Goal: Information Seeking & Learning: Learn about a topic

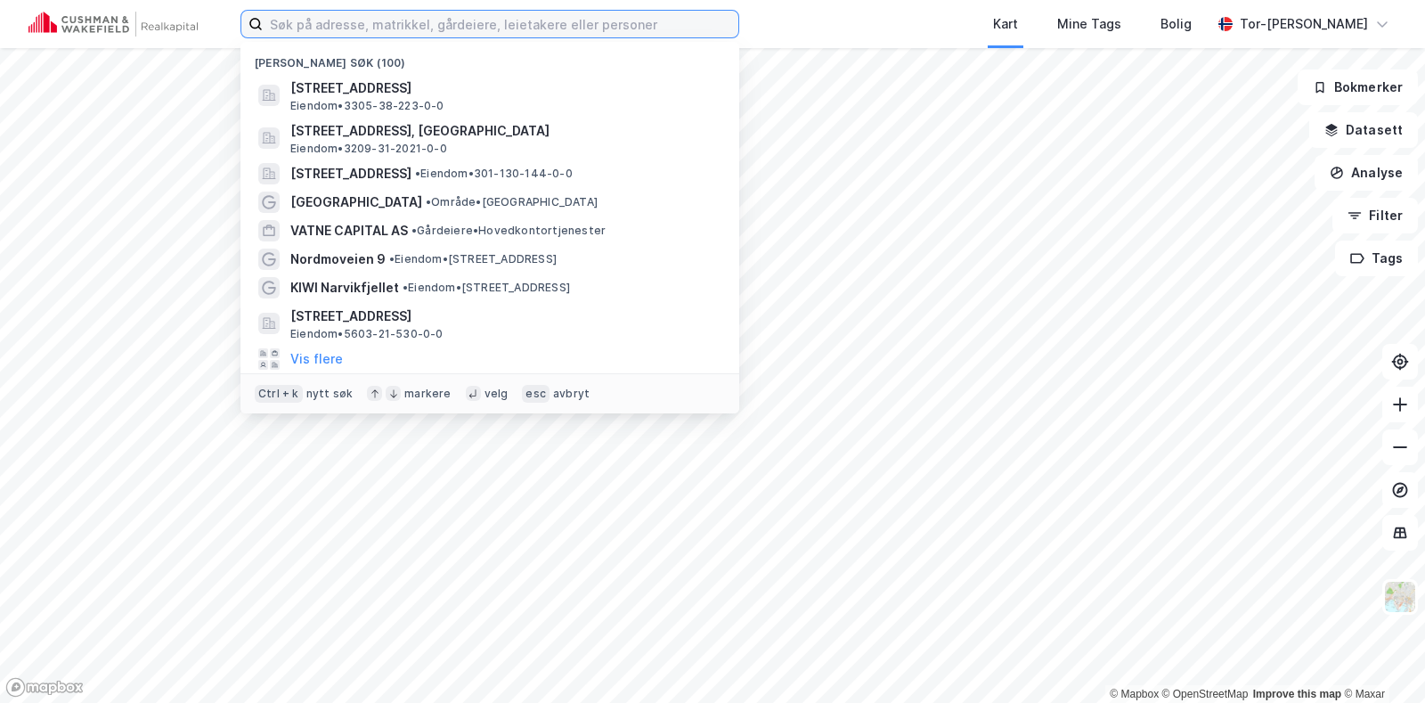
click at [300, 20] on input at bounding box center [501, 24] width 476 height 27
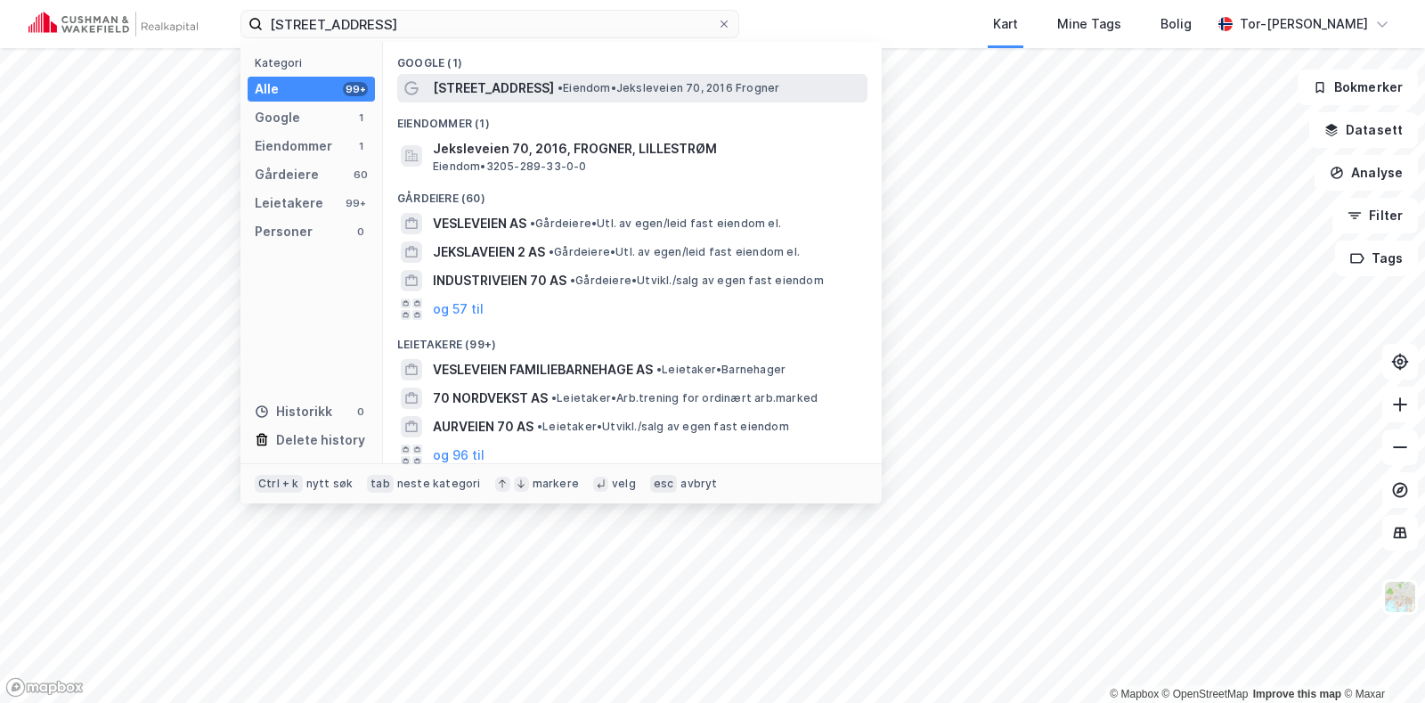
click at [609, 86] on span "• Eiendom • Jeksleveien 70, 2016 Frogner" at bounding box center [669, 88] width 222 height 14
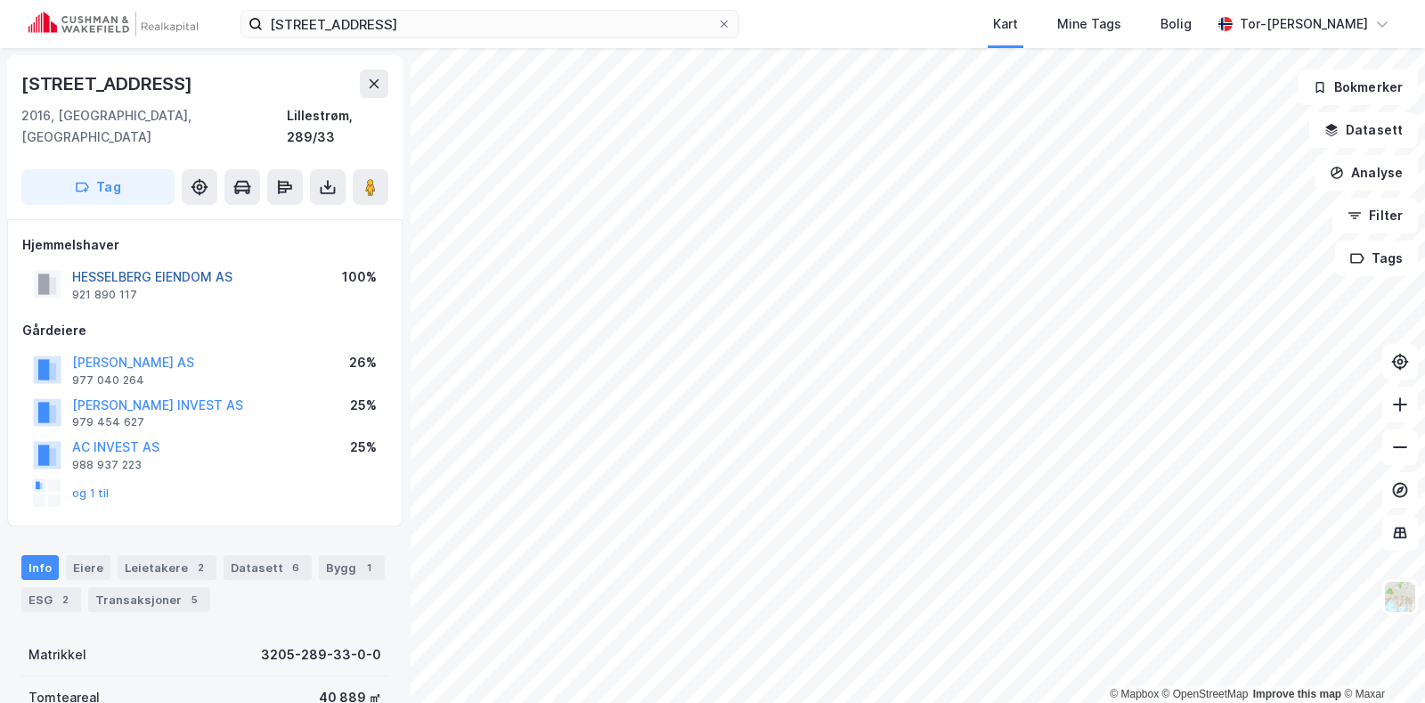
click at [0, 0] on button "HESSELBERG EIENDOM AS" at bounding box center [0, 0] width 0 height 0
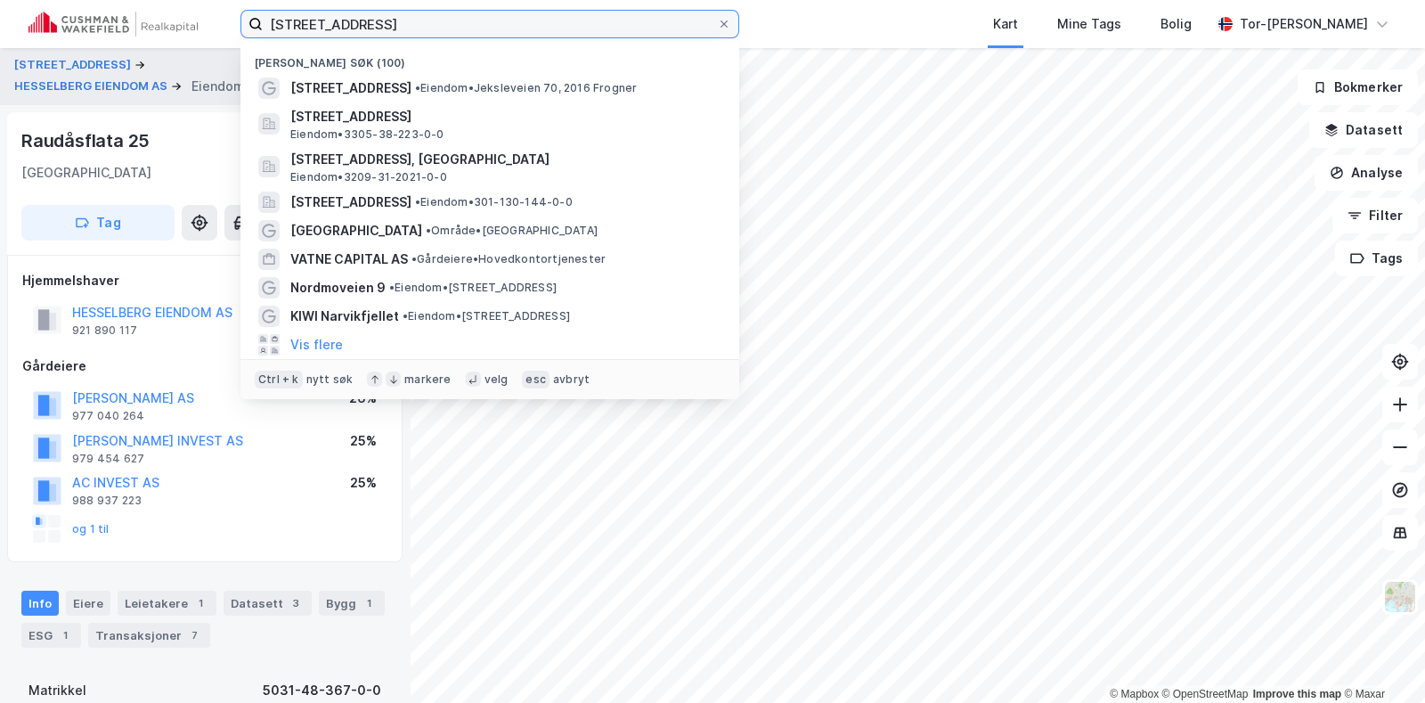
drag, startPoint x: 385, startPoint y: 24, endPoint x: 111, endPoint y: 17, distance: 273.6
click at [118, 17] on div "Jeksleveien 70 Nylige søk (100) Jeksleveien 70 • Eiendom • Jeksleveien 70, 2016…" at bounding box center [712, 24] width 1425 height 48
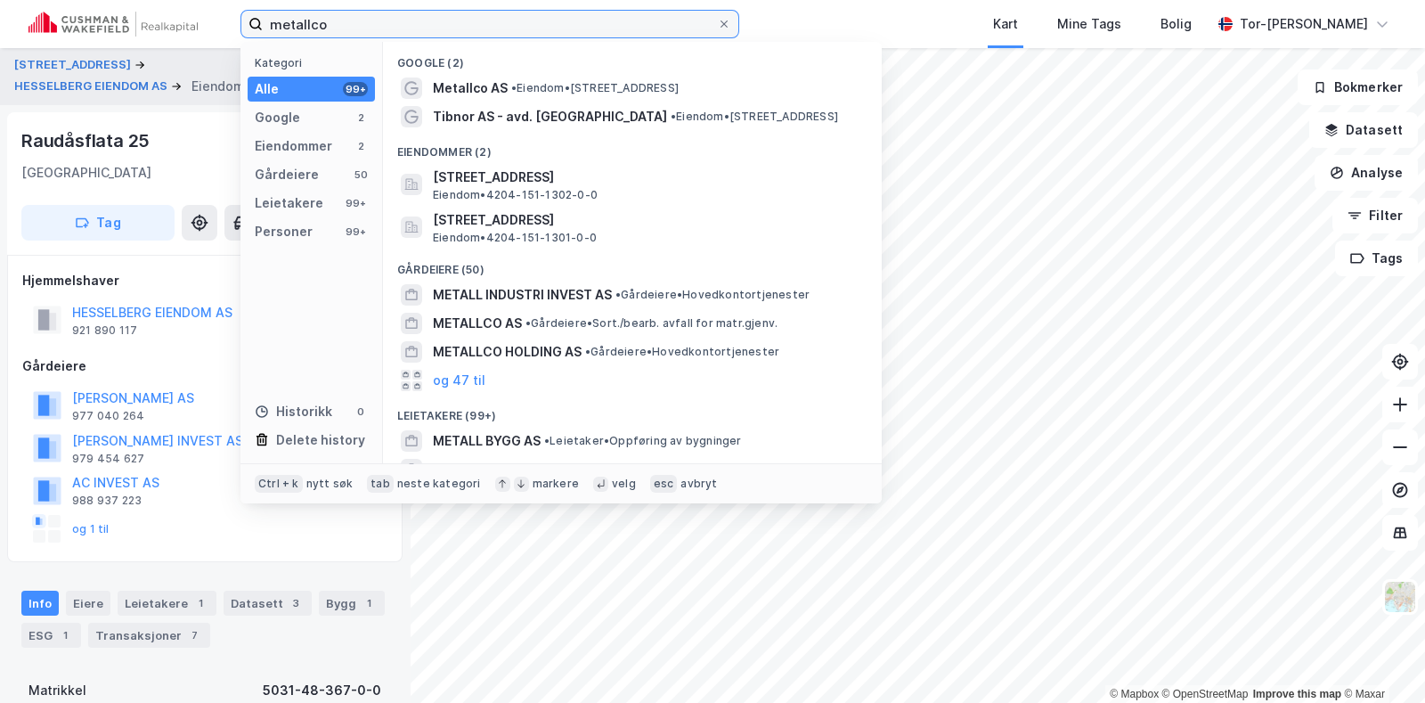
type input "metallco"
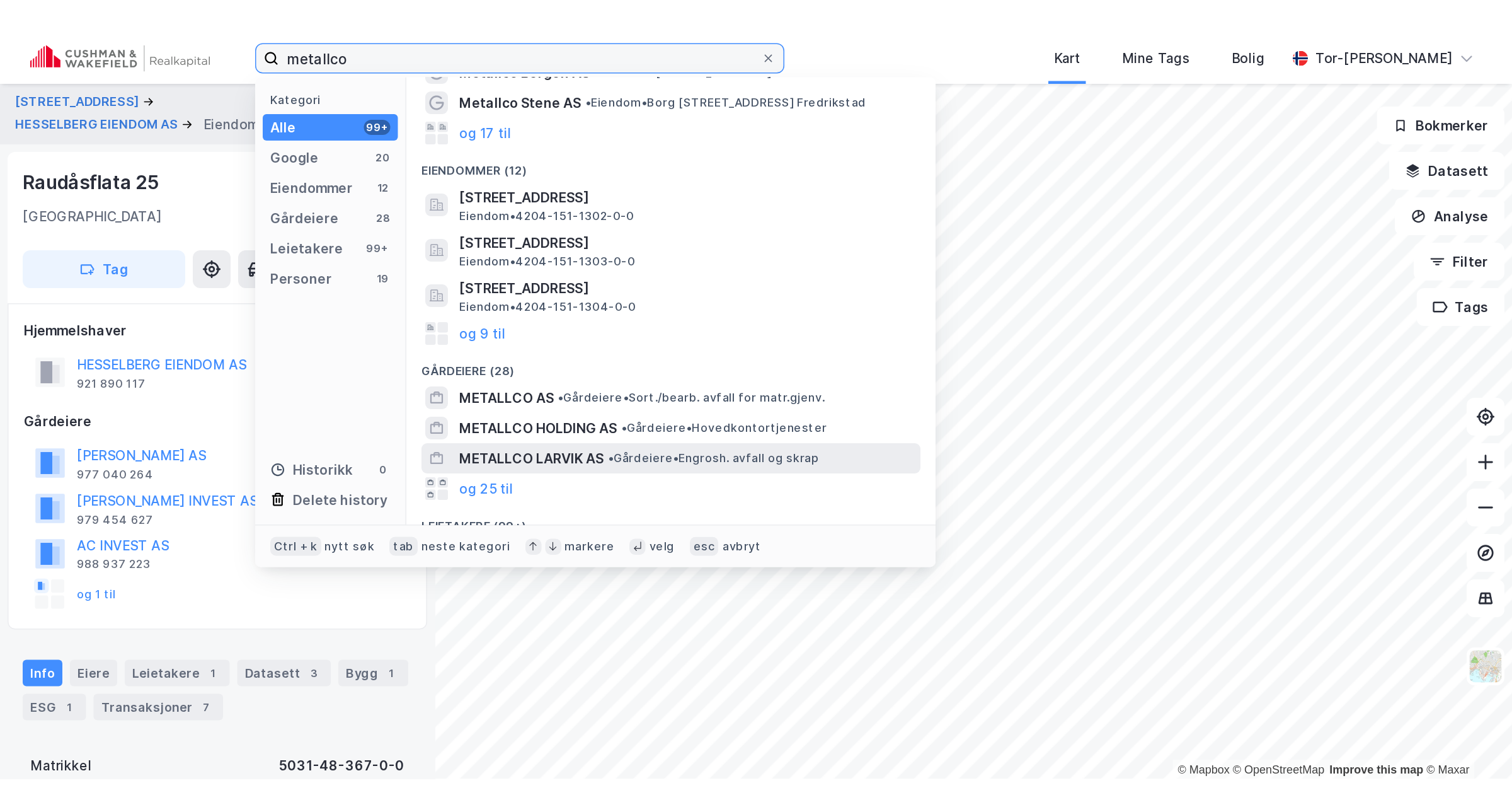
scroll to position [78, 0]
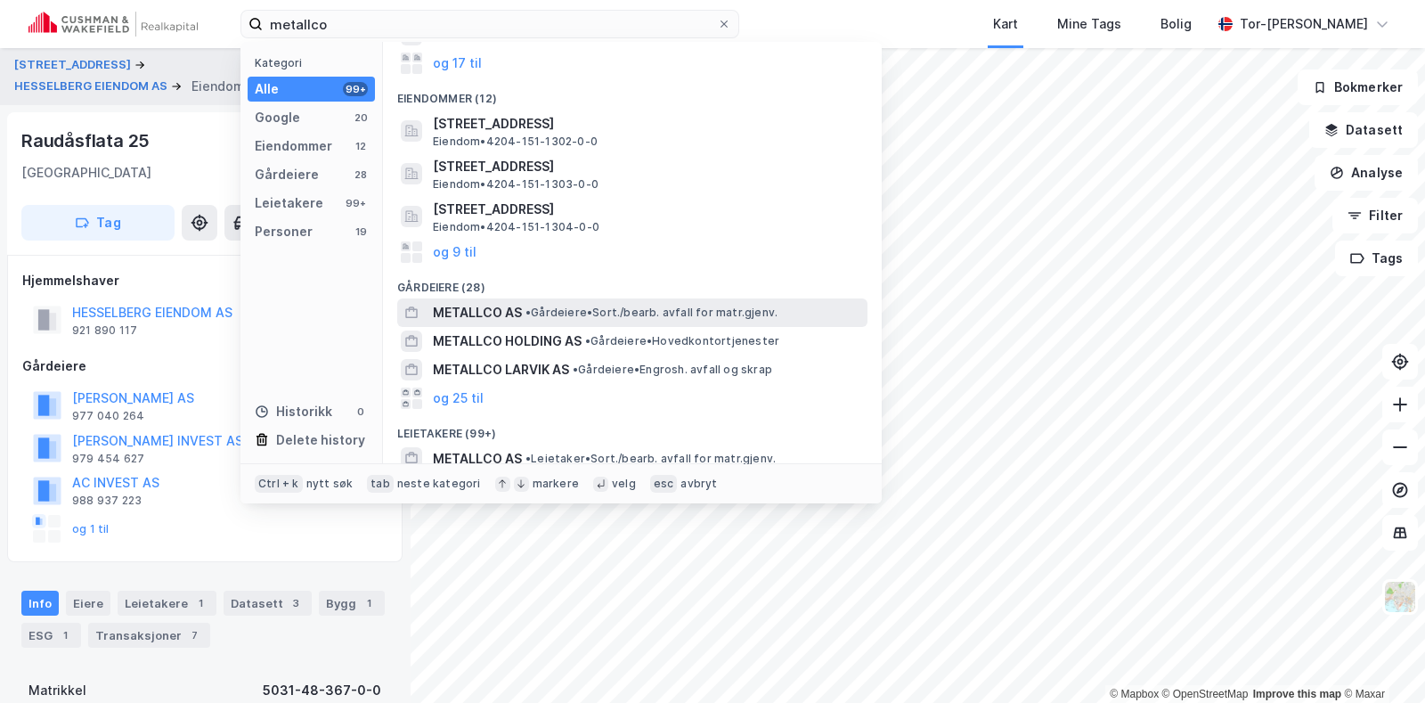
click at [521, 314] on div "METALLCO AS • Gårdeiere • Sort./bearb. avfall for matr.gjenv." at bounding box center [648, 312] width 431 height 21
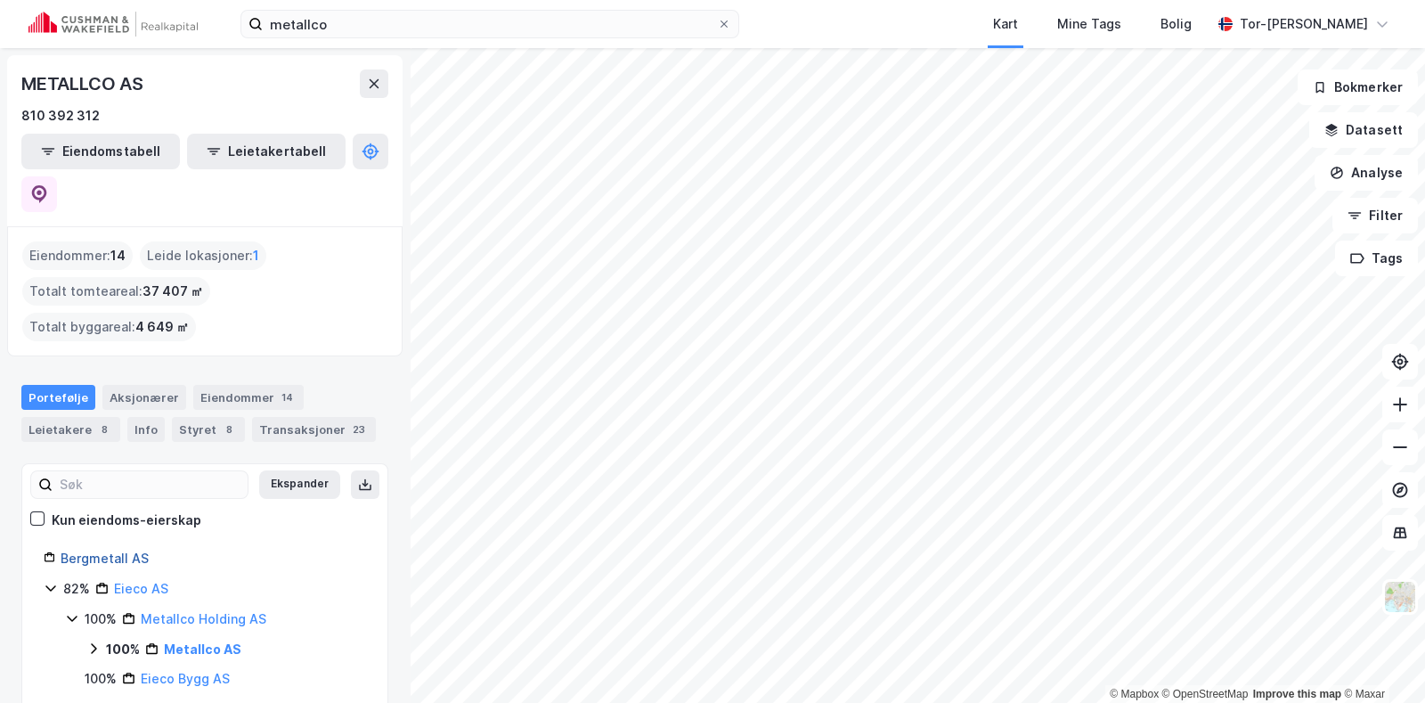
click at [106, 551] on link "Bergmetall AS" at bounding box center [105, 558] width 88 height 15
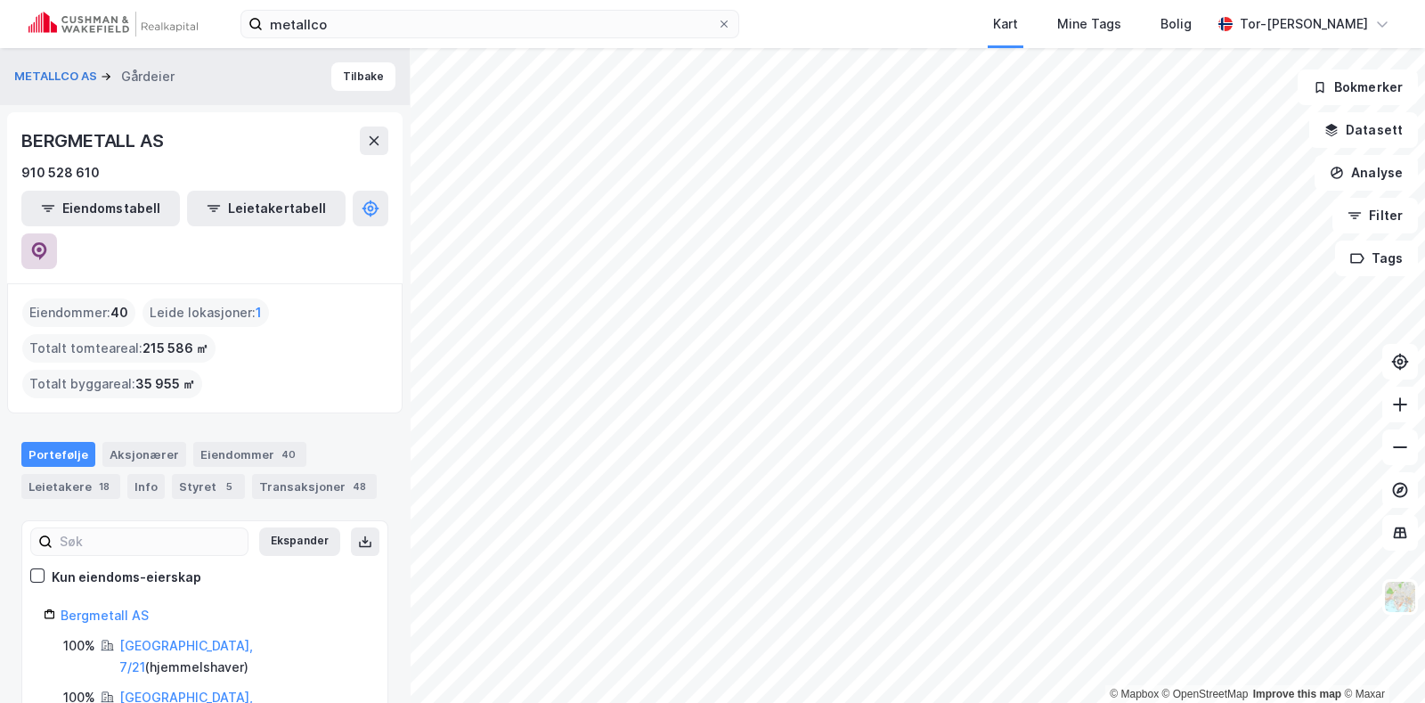
click at [57, 233] on button at bounding box center [39, 251] width 36 height 36
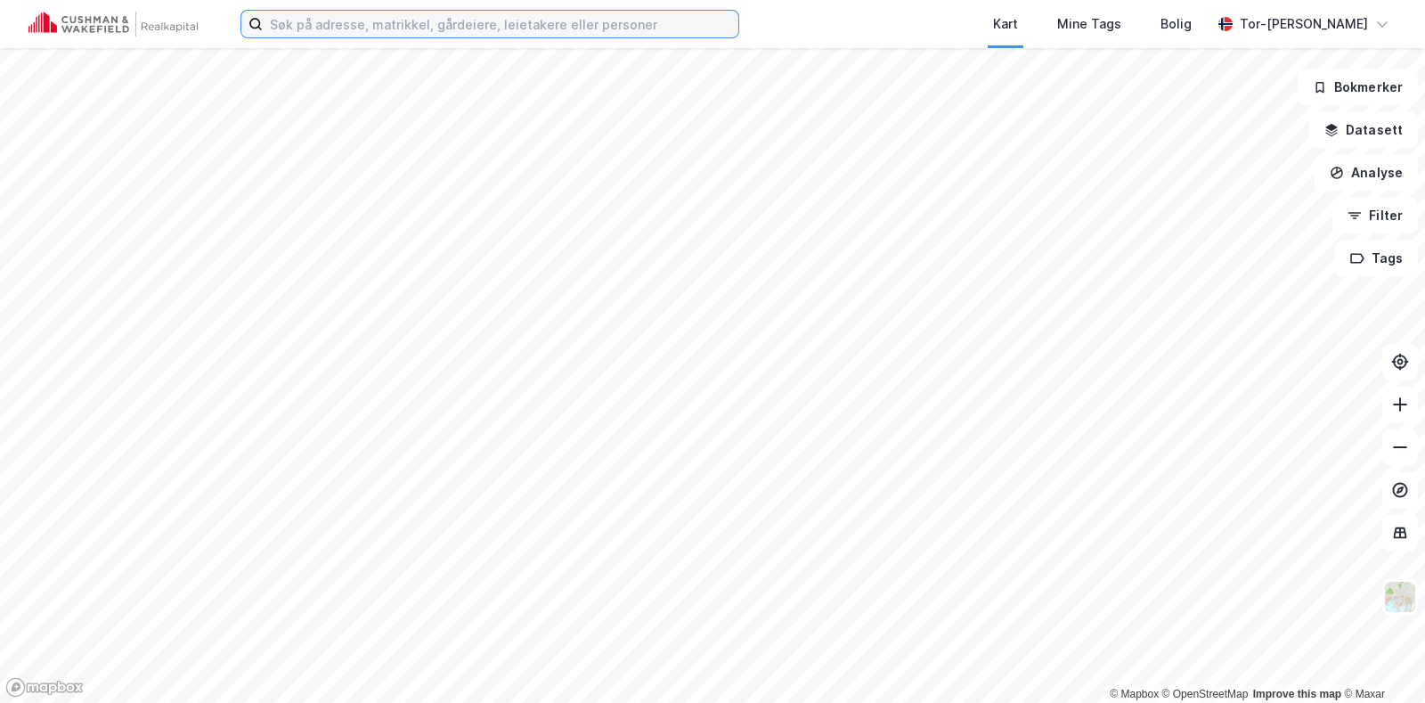
click at [306, 11] on input at bounding box center [501, 24] width 476 height 27
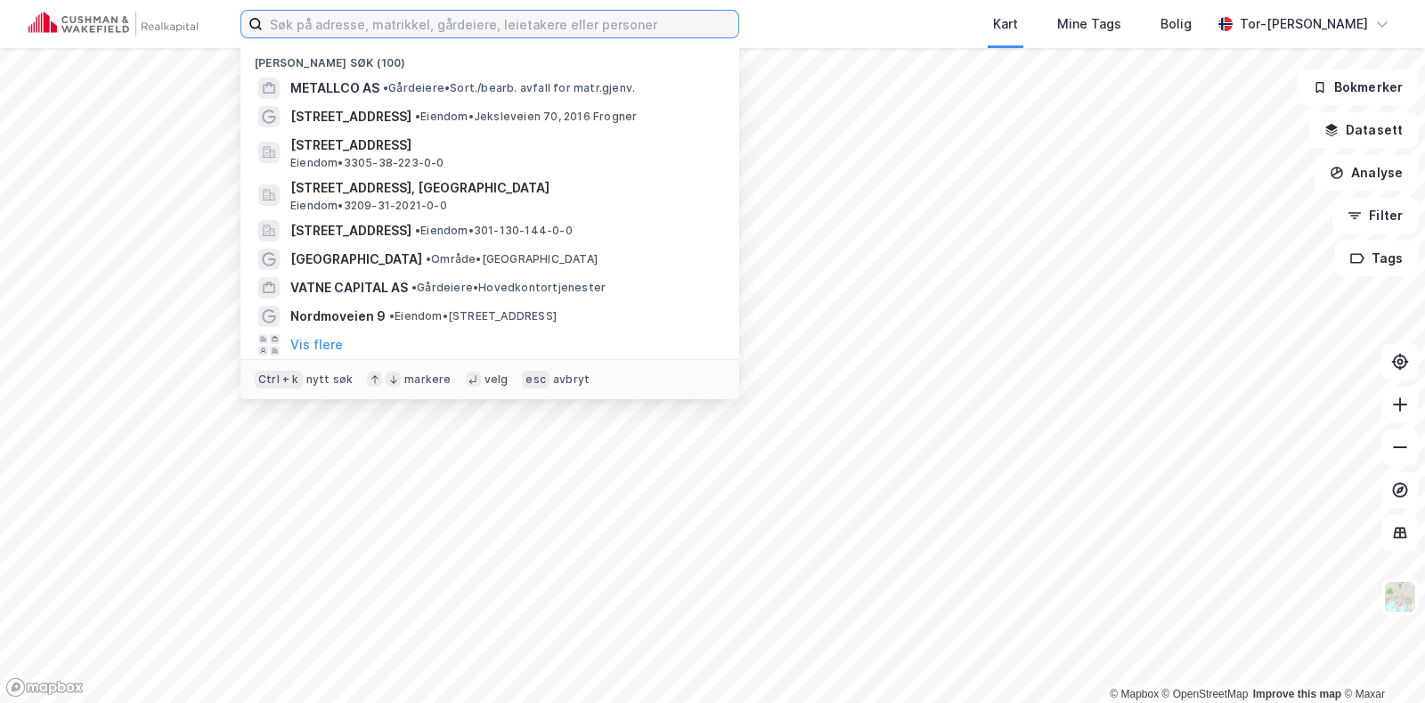
paste input "999/635"
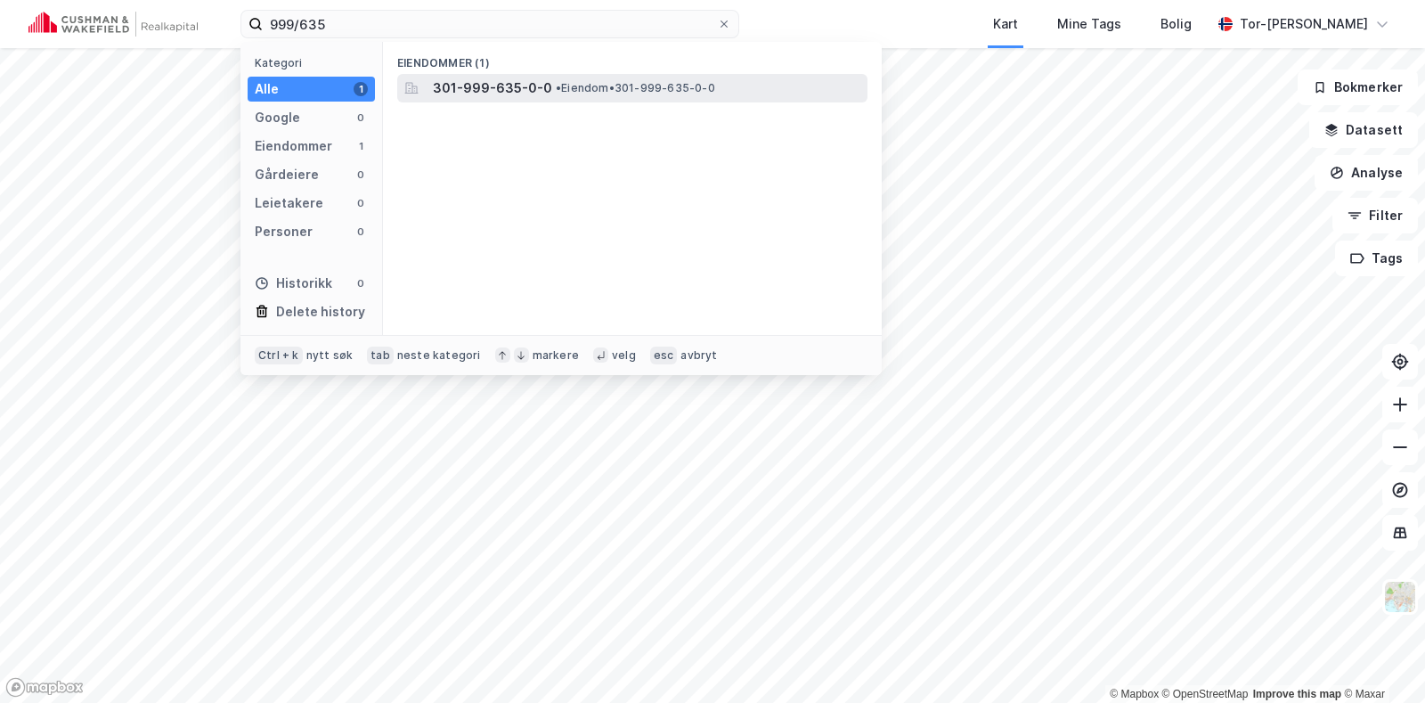
click at [557, 94] on span "• Eiendom • 301-999-635-0-0" at bounding box center [635, 88] width 159 height 14
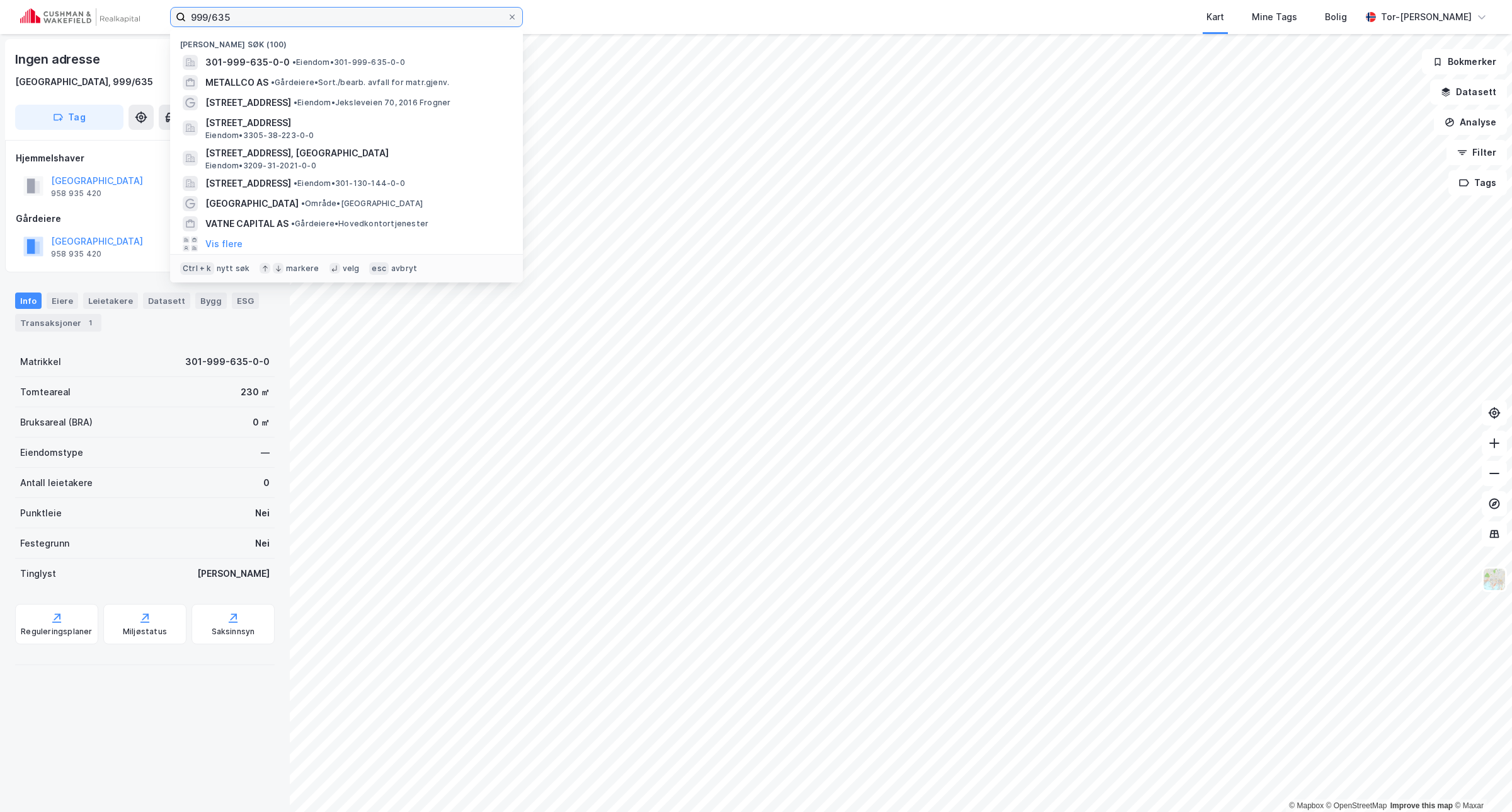
drag, startPoint x: 373, startPoint y: 17, endPoint x: -6, endPoint y: 11, distance: 379.0
click at [0, 11] on html "999/635 Nylige søk (100) 301-999-635-0-0 • Eiendom • 301-999-635-0-0 METALLCO A…" at bounding box center [756, 406] width 1512 height 812
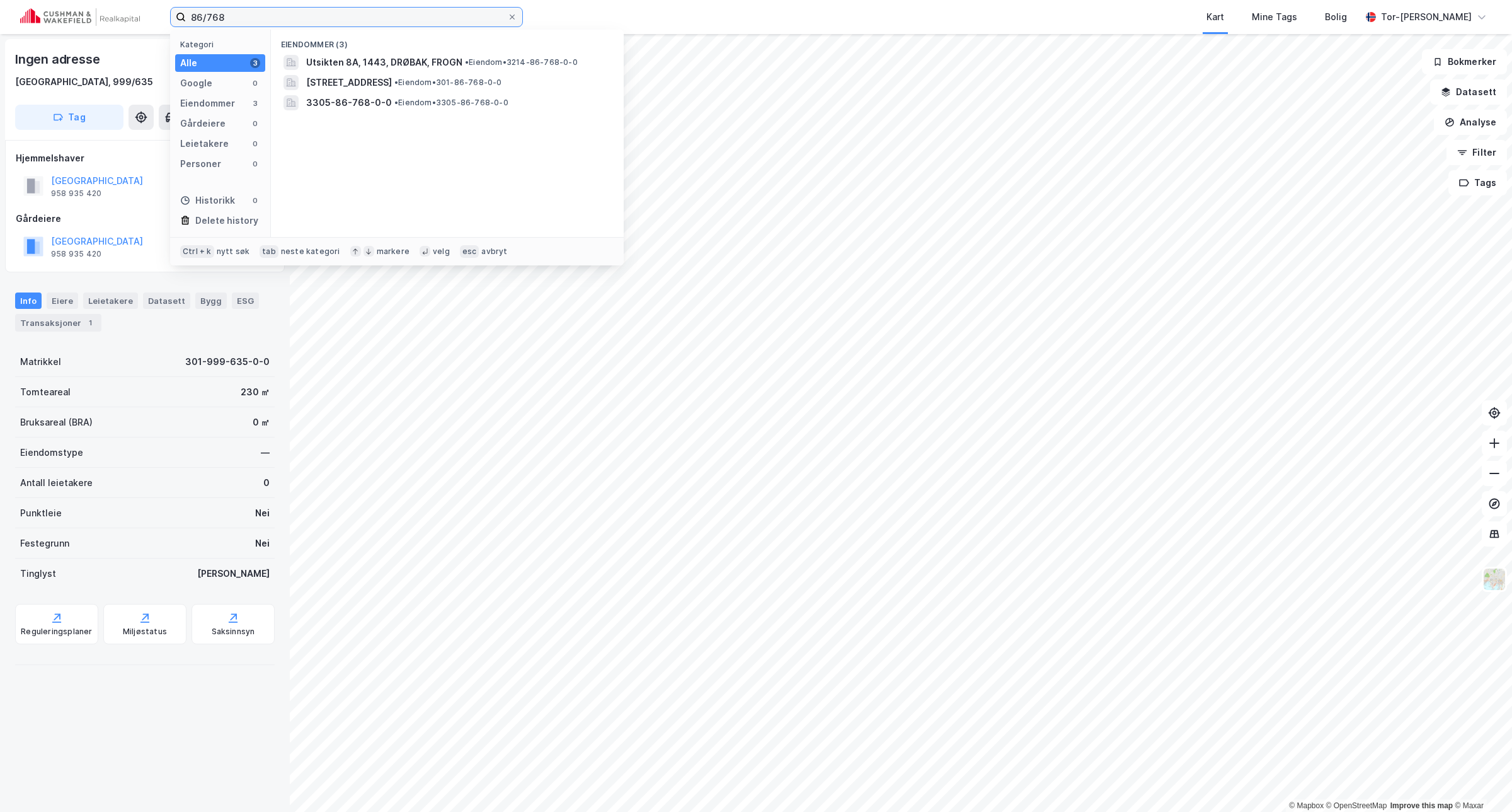
type input "86/768"
click at [371, 105] on span "3305-86-768-0-0" at bounding box center [349, 103] width 86 height 15
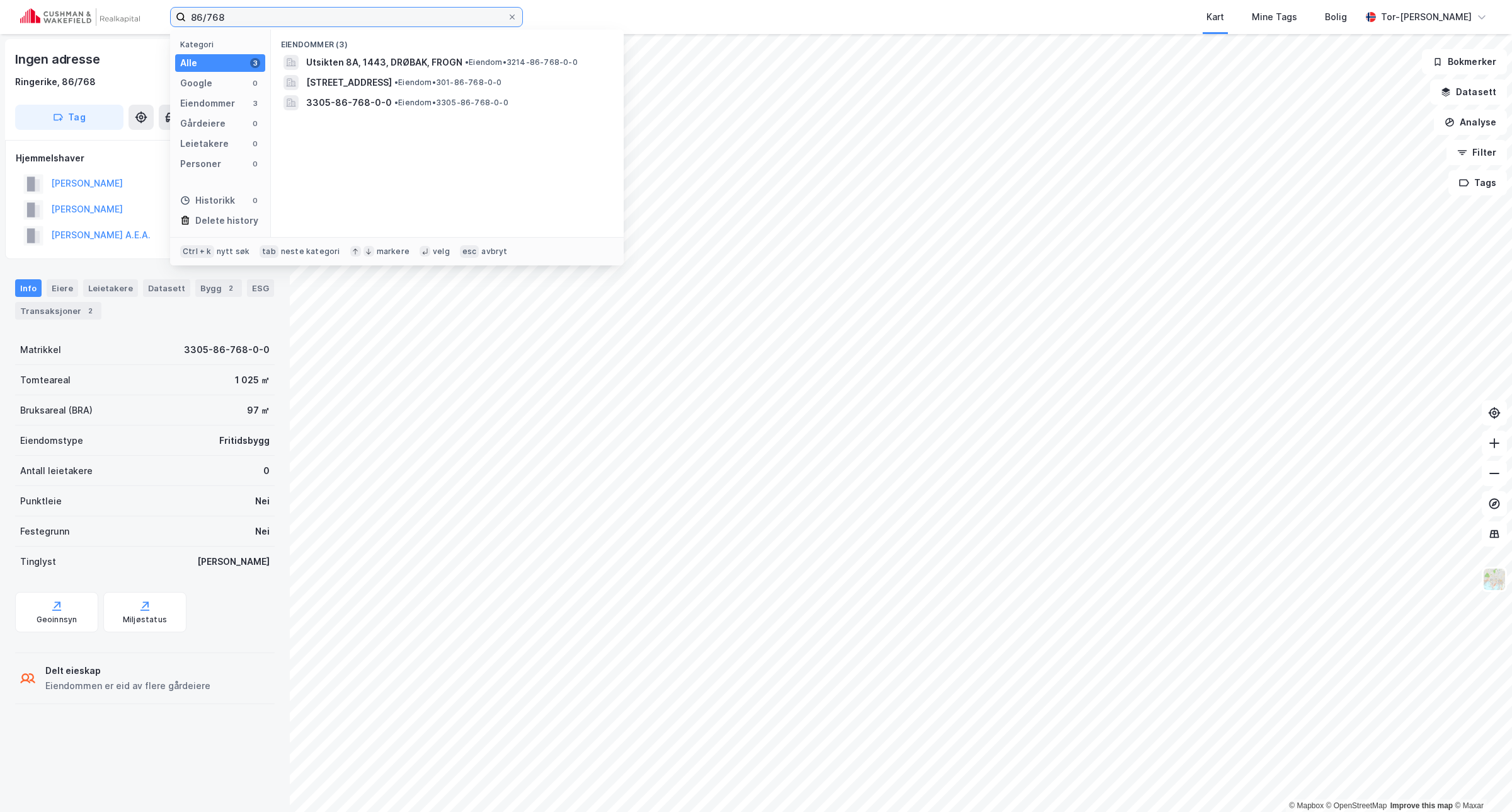
click at [282, 21] on input "86/768" at bounding box center [347, 17] width 321 height 19
click at [384, 83] on span "[STREET_ADDRESS]" at bounding box center [349, 82] width 86 height 15
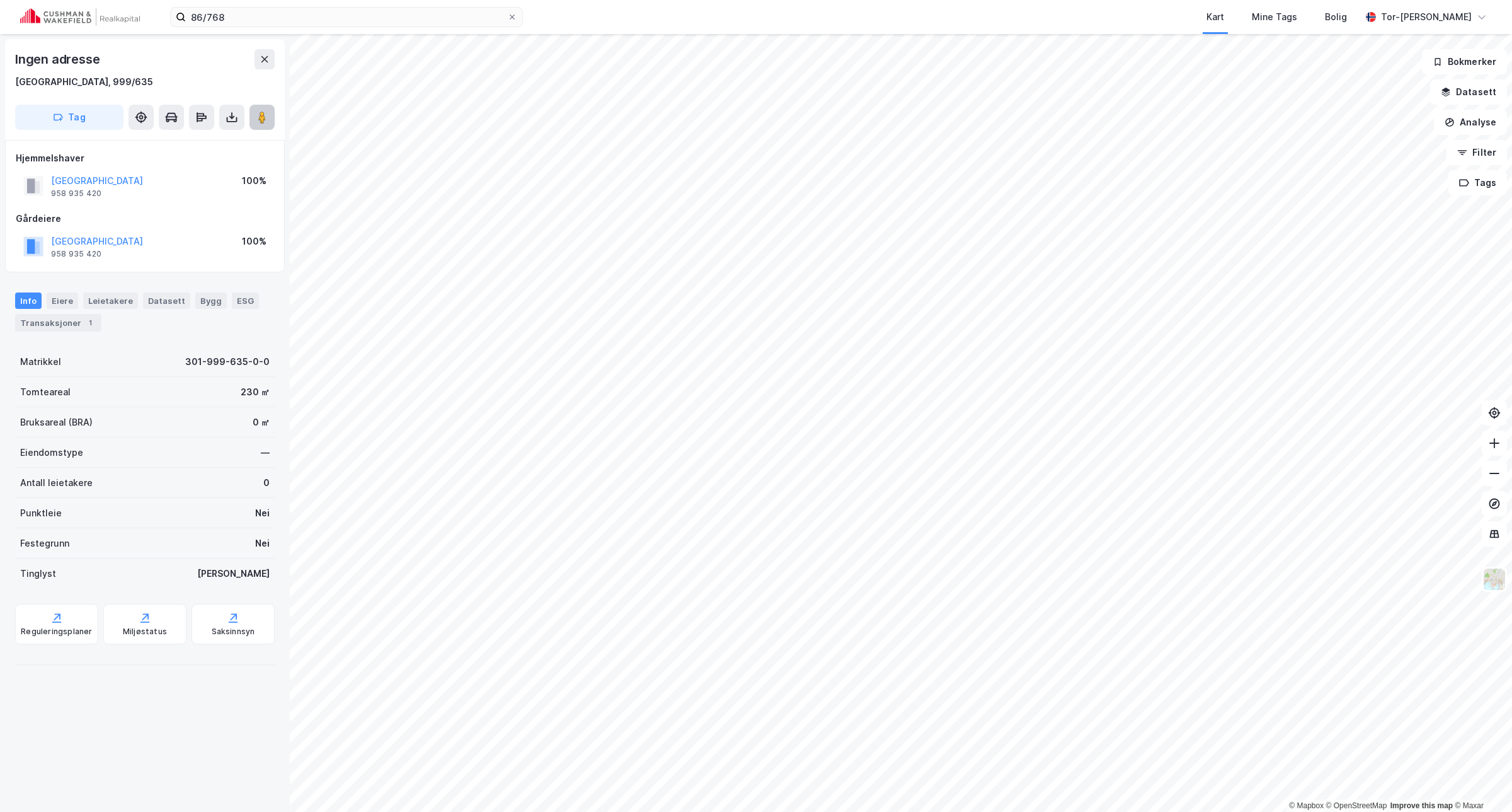
click at [256, 117] on icon at bounding box center [262, 117] width 13 height 13
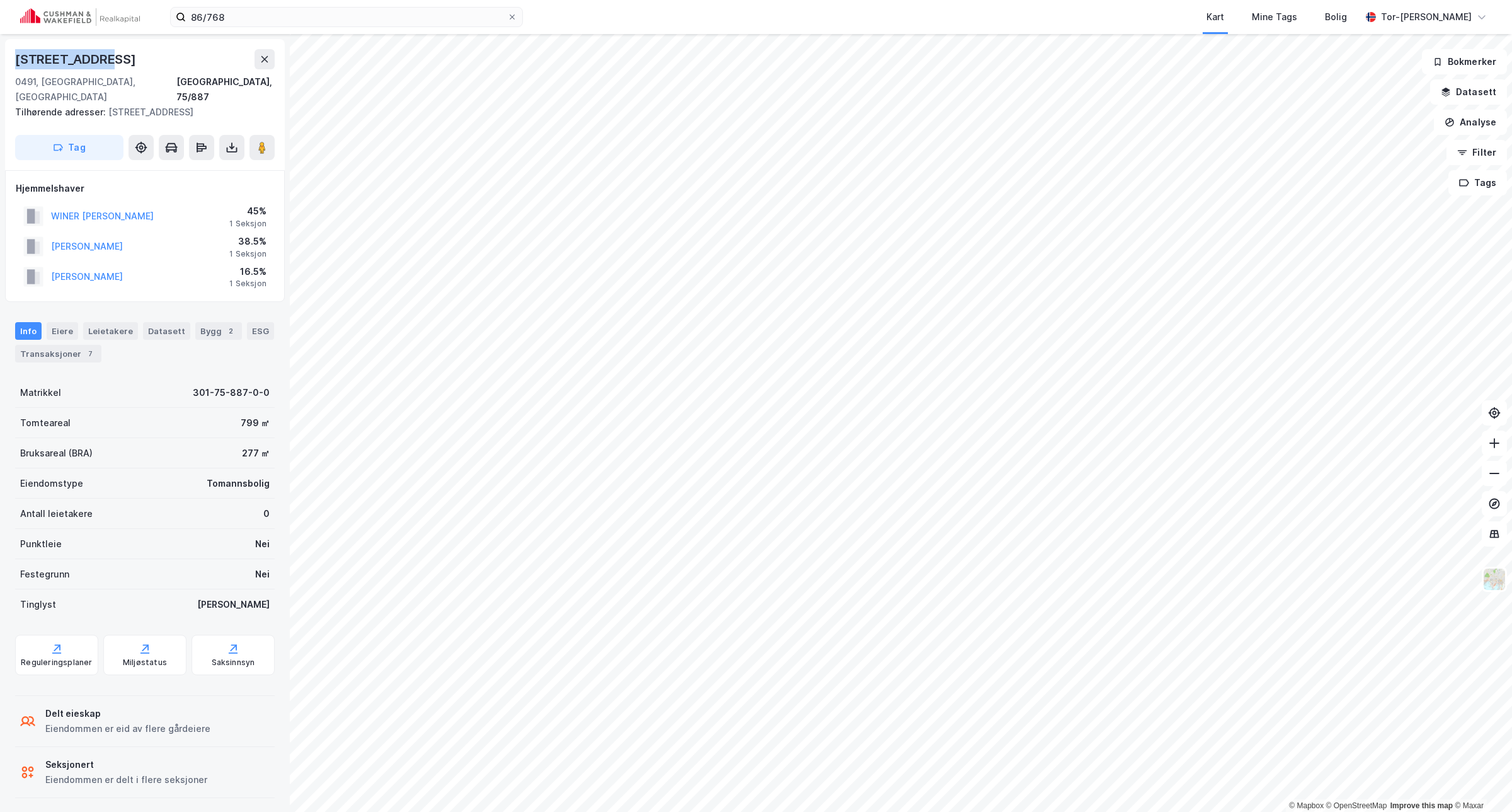
drag, startPoint x: 111, startPoint y: 55, endPoint x: 14, endPoint y: 57, distance: 97.0
click at [15, 57] on div "Kikkutveien 3" at bounding box center [144, 59] width 260 height 21
copy div "Kikkutveien 3"
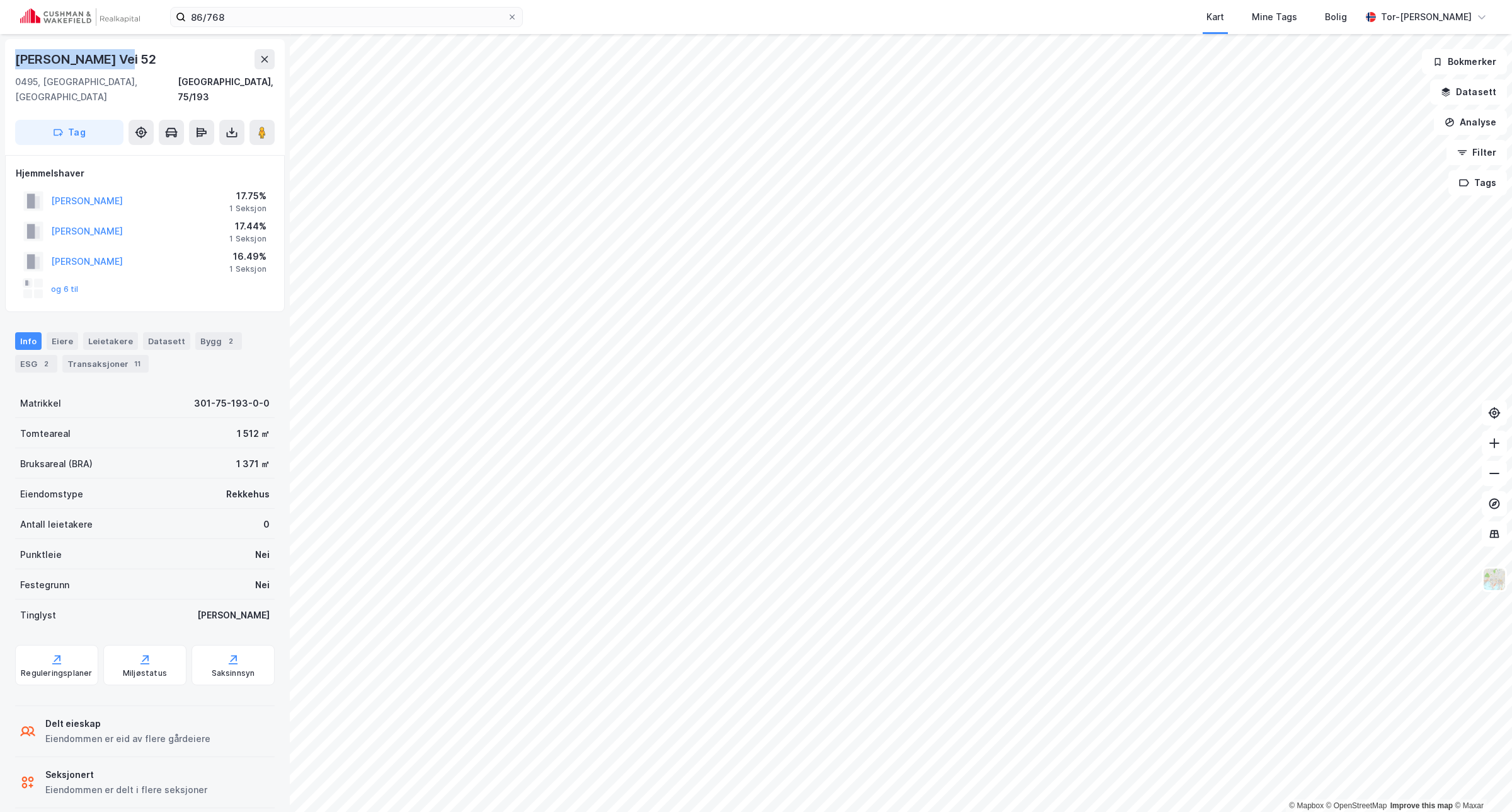
drag, startPoint x: 155, startPoint y: 55, endPoint x: 13, endPoint y: 58, distance: 142.0
click at [13, 58] on div "Lachmanns Vei 52 0495, Oslo, Oslo Oslo, 75/193 Tag" at bounding box center [145, 97] width 280 height 116
copy div "Lachmanns Vei 52"
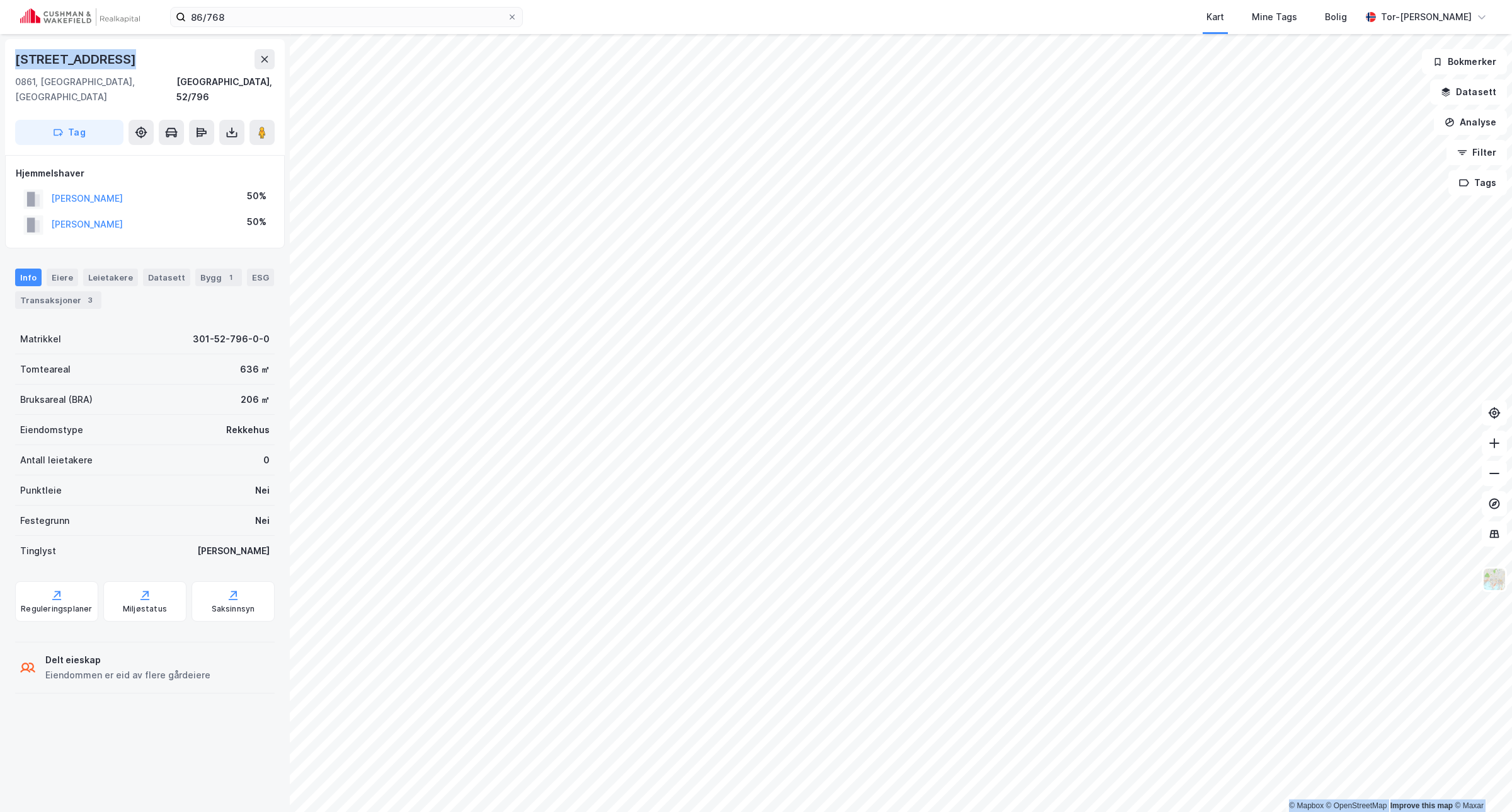
drag, startPoint x: 146, startPoint y: 52, endPoint x: -11, endPoint y: 52, distance: 157.0
click at [0, 52] on html "86/768 Kart Mine Tags Bolig Tor-Øyvind Skjelvik © Mapbox © OpenStreetMap Improv…" at bounding box center [756, 406] width 1512 height 812
copy div "© Mapbox © OpenStreetMap Improve this map © Maxar Langmyrgrenda 53"
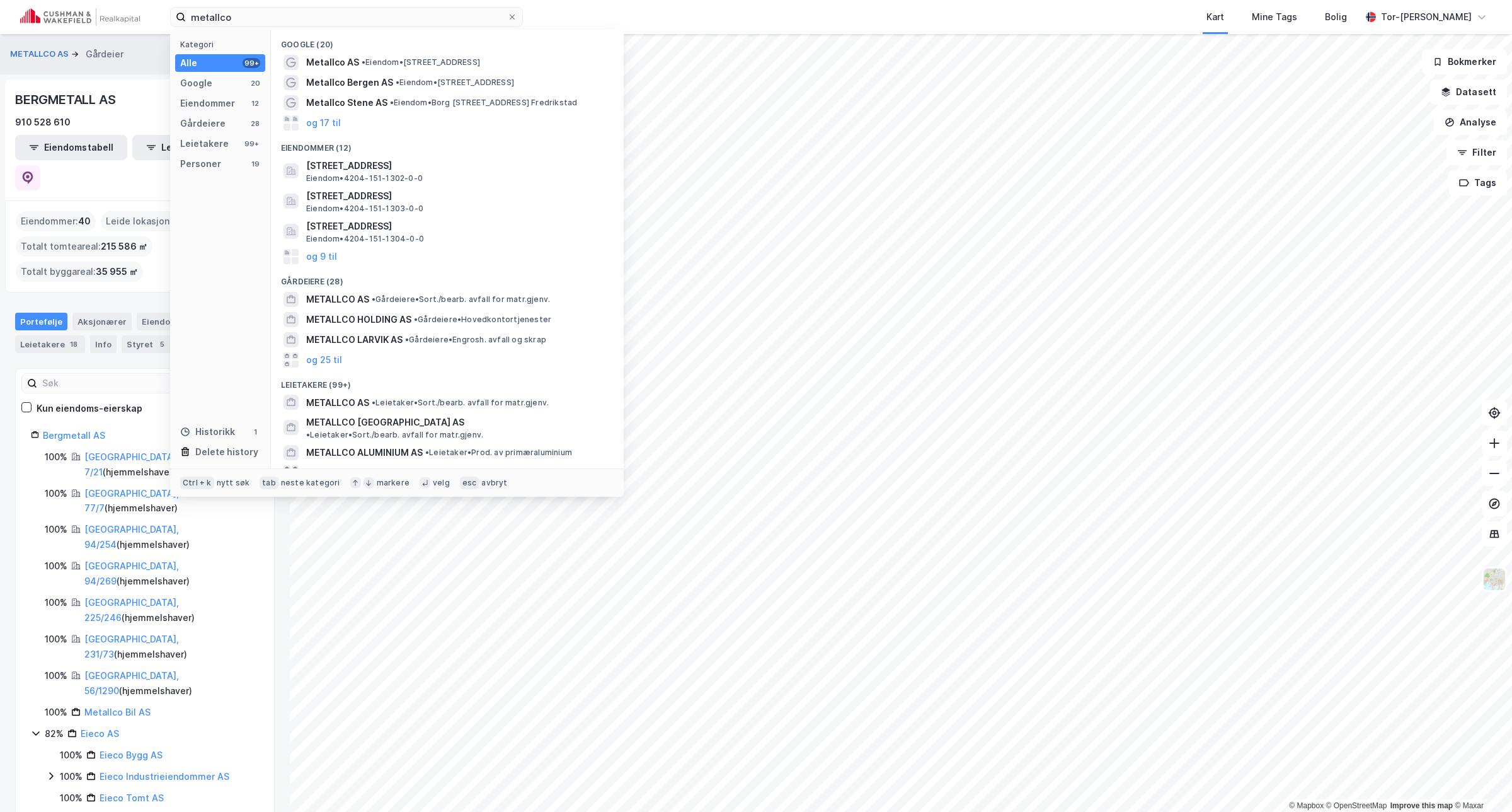
click at [0, 0] on html "metallco Kategori Alle 99+ Google 20 Eiendommer 12 Gårdeiere 28 Leietakere 99+ …" at bounding box center [756, 406] width 1512 height 812
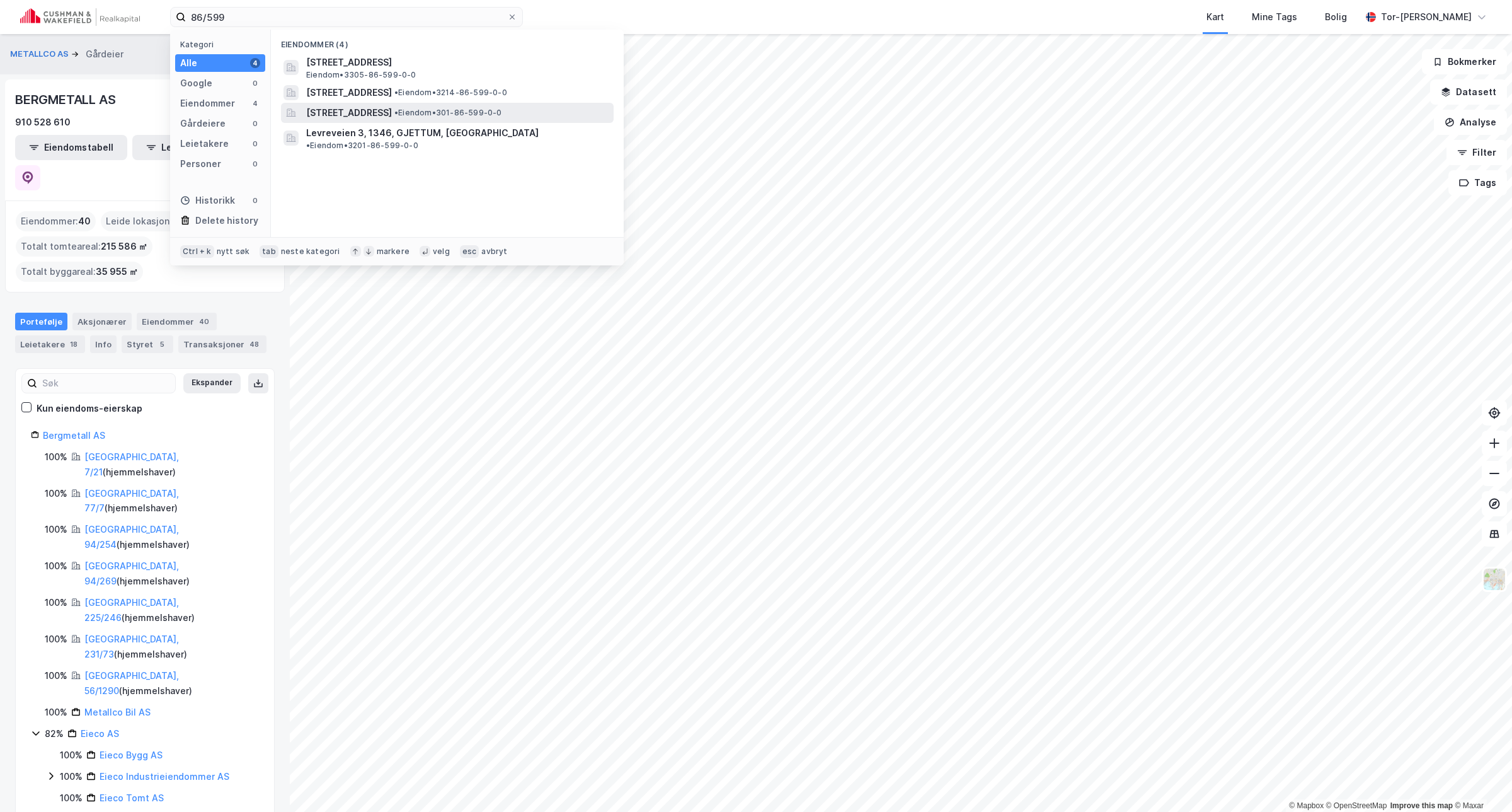
type input "86/599"
click at [398, 113] on span "•" at bounding box center [396, 112] width 4 height 9
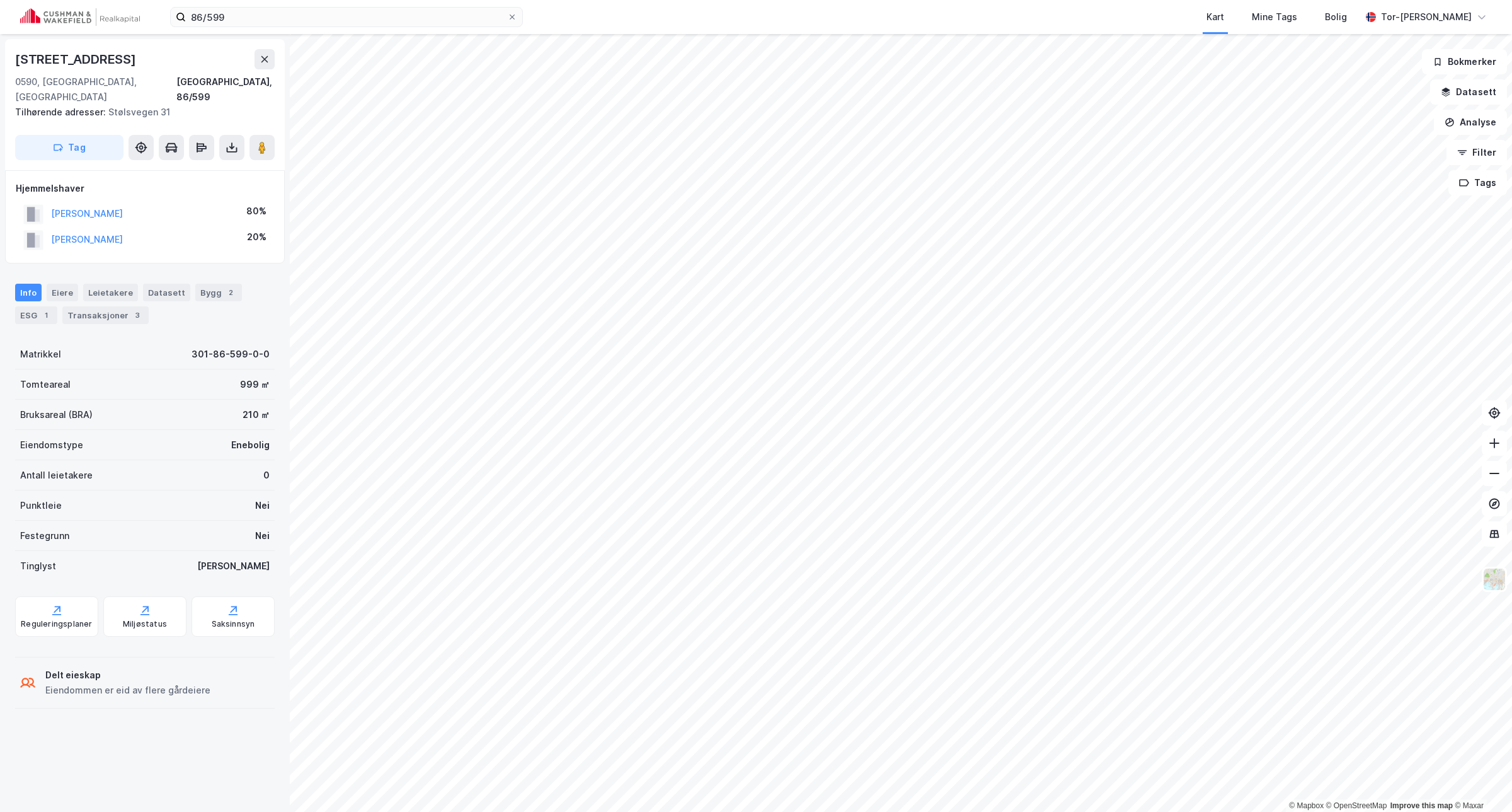
drag, startPoint x: 142, startPoint y: 50, endPoint x: 1, endPoint y: 61, distance: 141.4
click at [1, 61] on div "[STREET_ADDRESS], 86/599 Tilhørende adresser: [STREET_ADDRESS] Tag Hjemmelshave…" at bounding box center [145, 422] width 290 height 777
copy div "[STREET_ADDRESS]"
click at [227, 604] on icon at bounding box center [233, 610] width 13 height 13
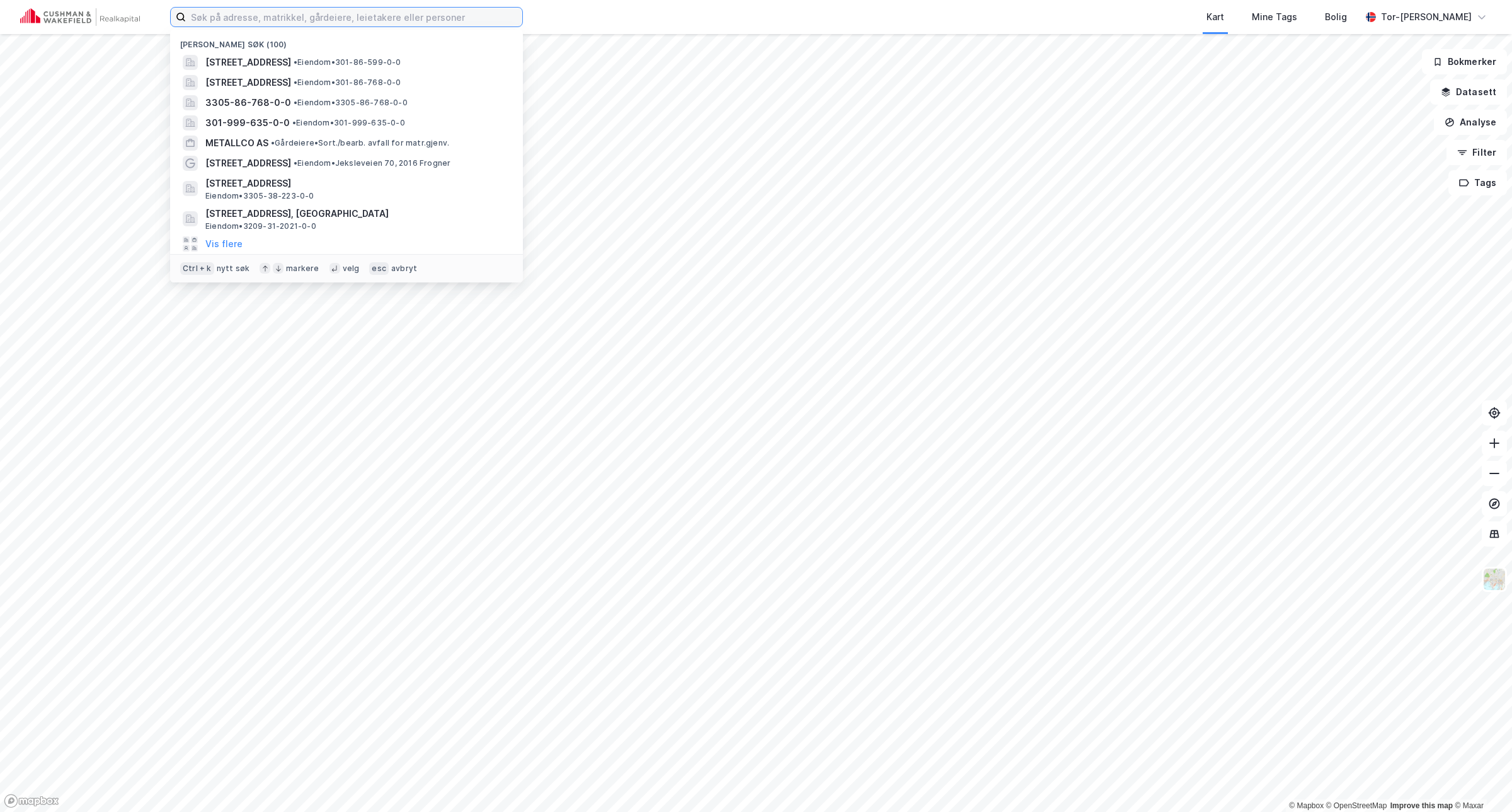
click at [262, 16] on input at bounding box center [354, 17] width 337 height 19
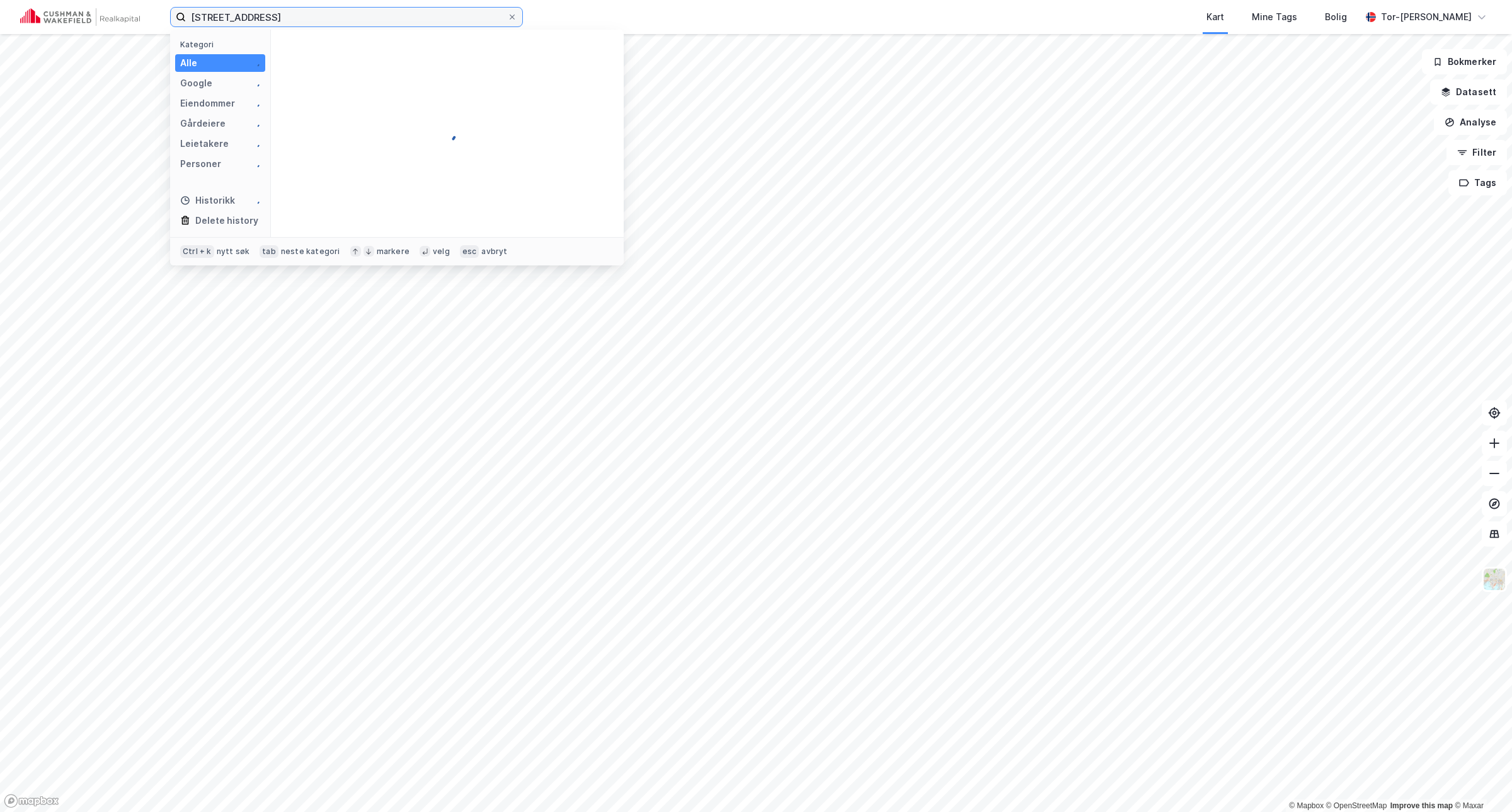
type input "gimleveien 15C"
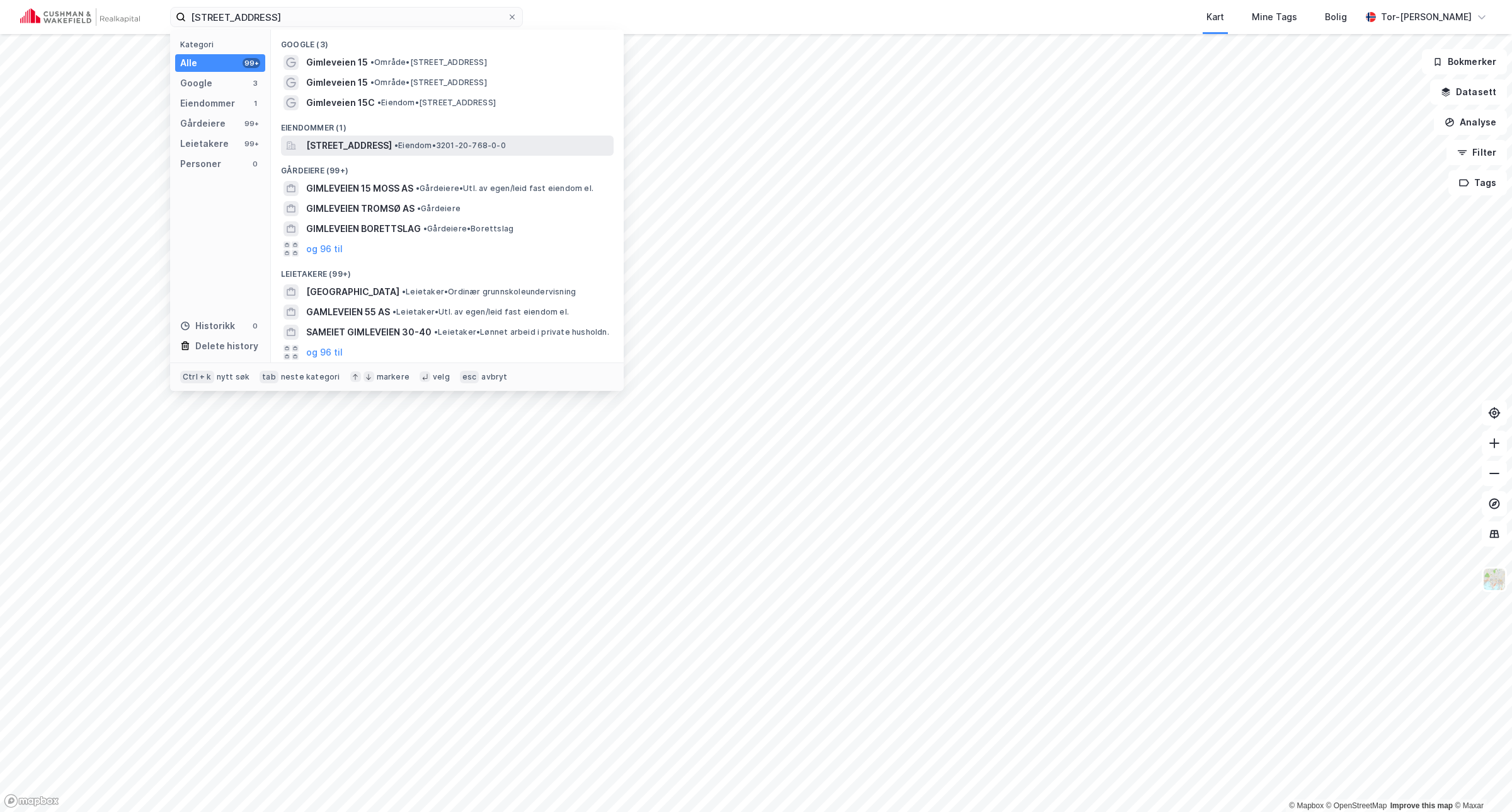
click at [392, 145] on span "Gimleveien 15C, 1358, JAR, BÆRUM" at bounding box center [349, 145] width 86 height 15
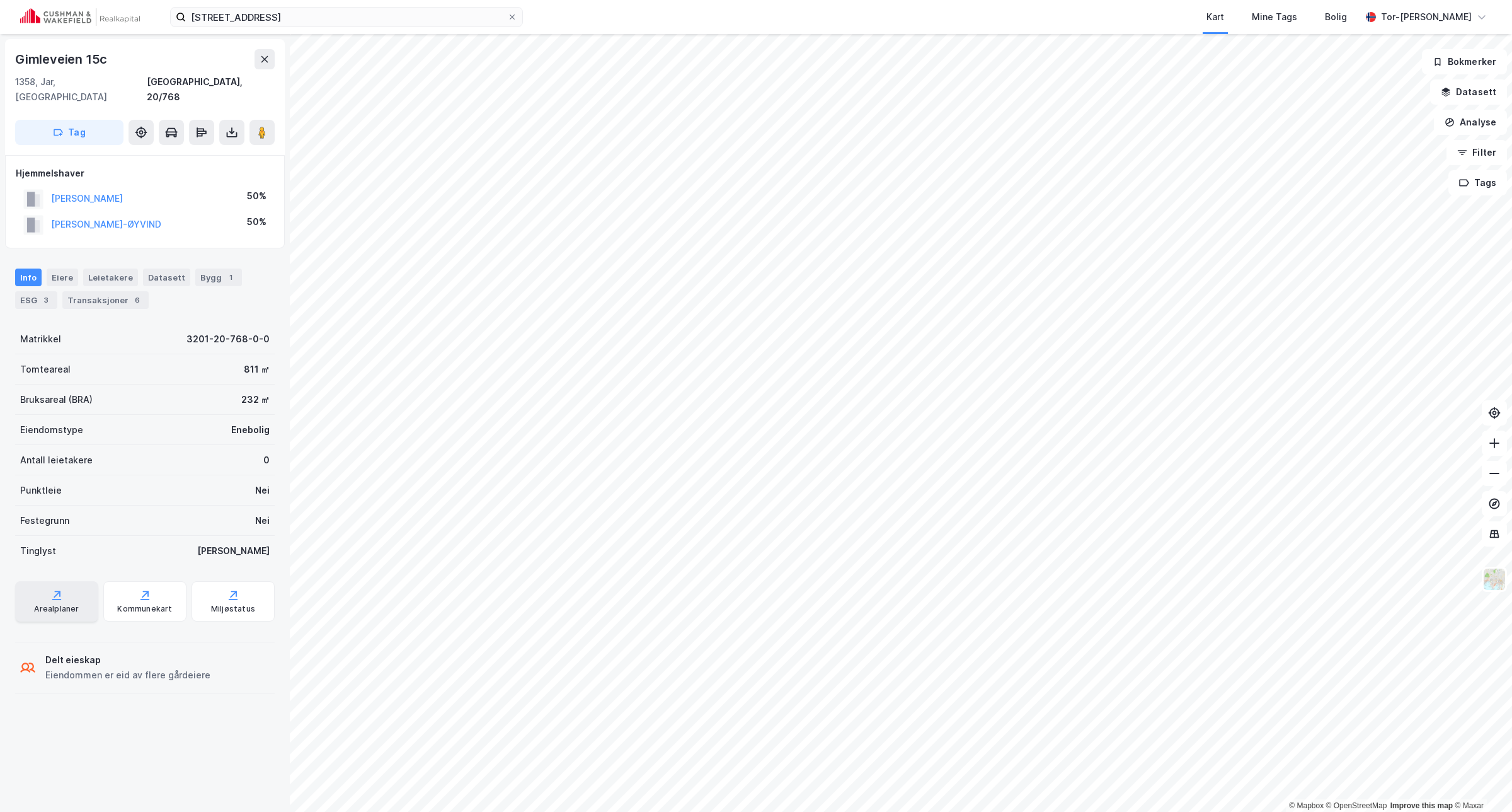
click at [42, 587] on div "Arealplaner" at bounding box center [57, 601] width 83 height 40
